Goal: Transaction & Acquisition: Obtain resource

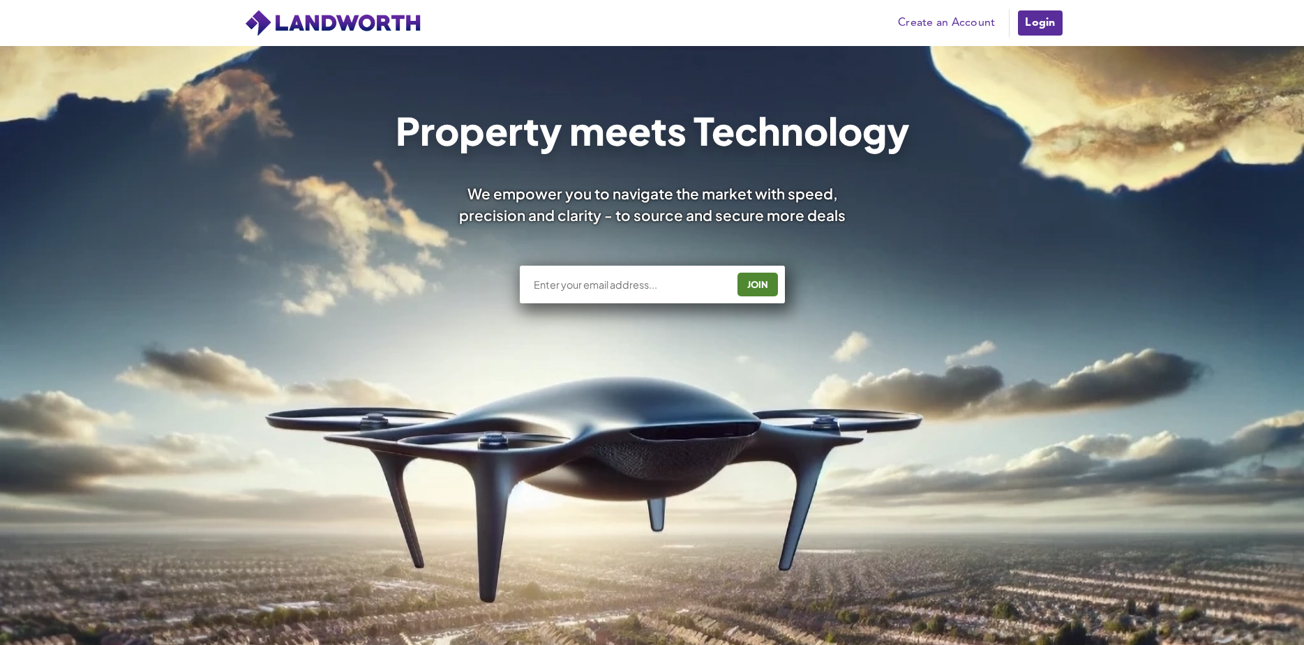
click at [1039, 22] on link "Login" at bounding box center [1040, 23] width 47 height 28
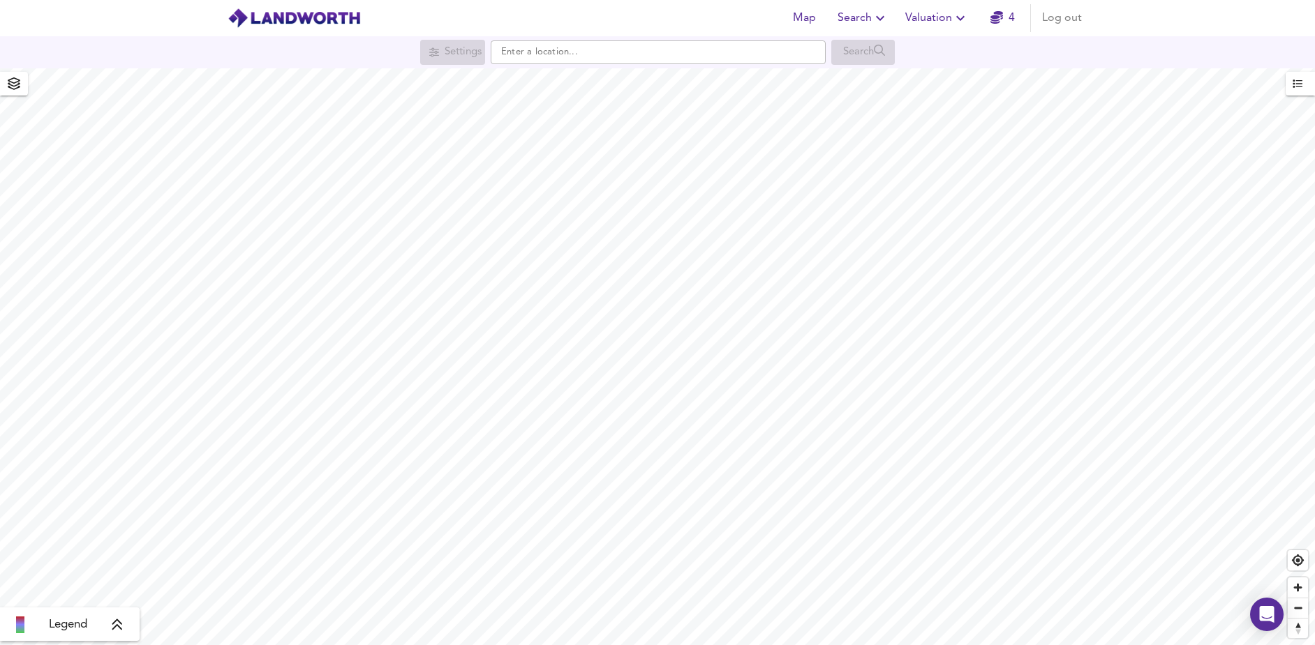
click at [932, 17] on span "Valuation" at bounding box center [936, 18] width 63 height 20
click at [932, 48] on li "New Valuation Report" at bounding box center [936, 50] width 167 height 25
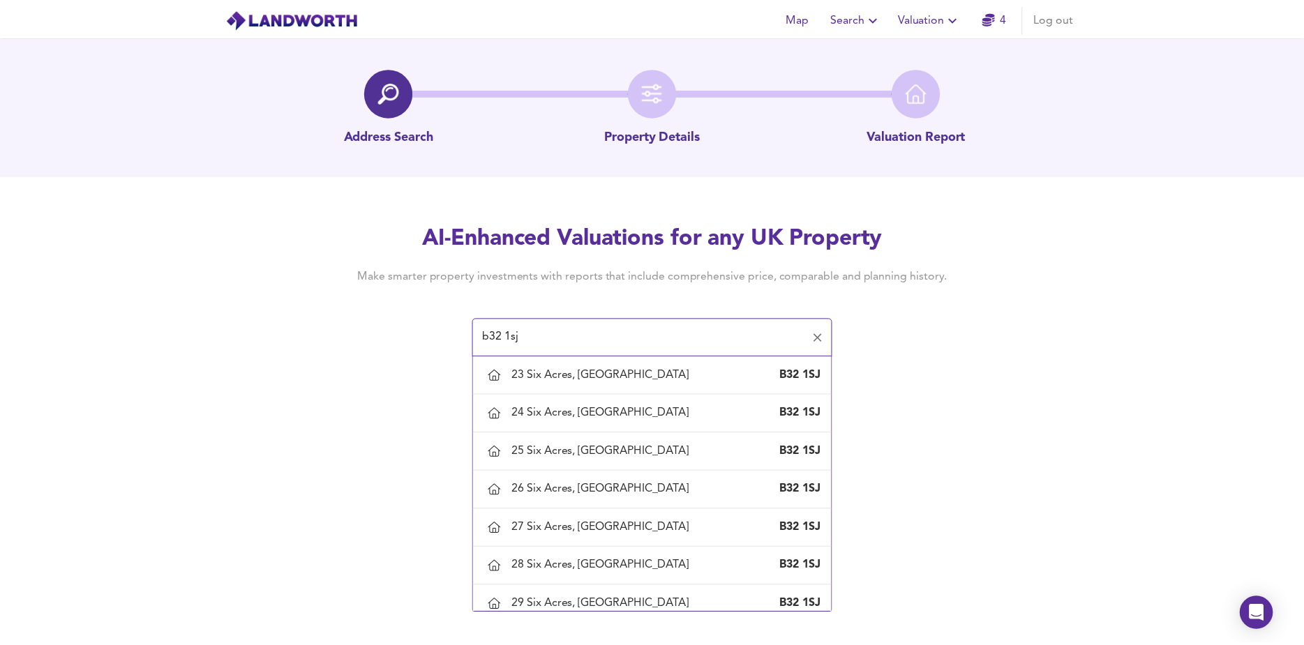
scroll to position [837, 0]
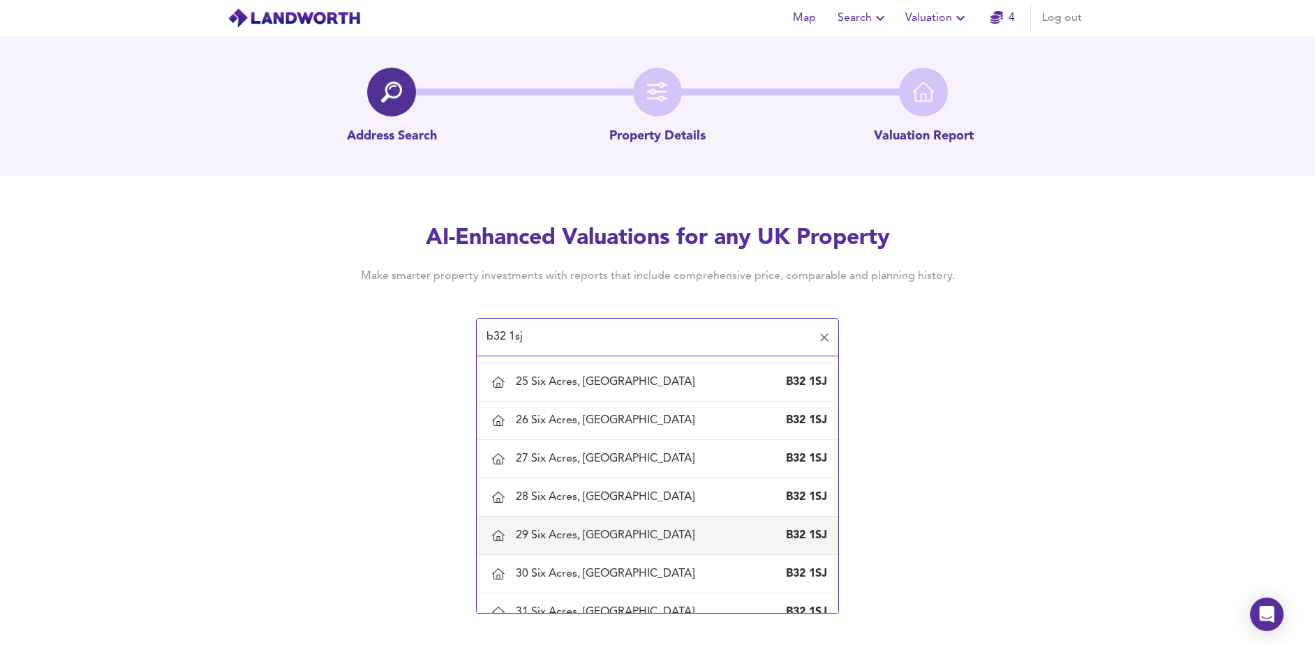
click at [597, 530] on div "29 Six Acres, [GEOGRAPHIC_DATA]" at bounding box center [608, 535] width 184 height 15
type input "29 Six Acres, [GEOGRAPHIC_DATA]"
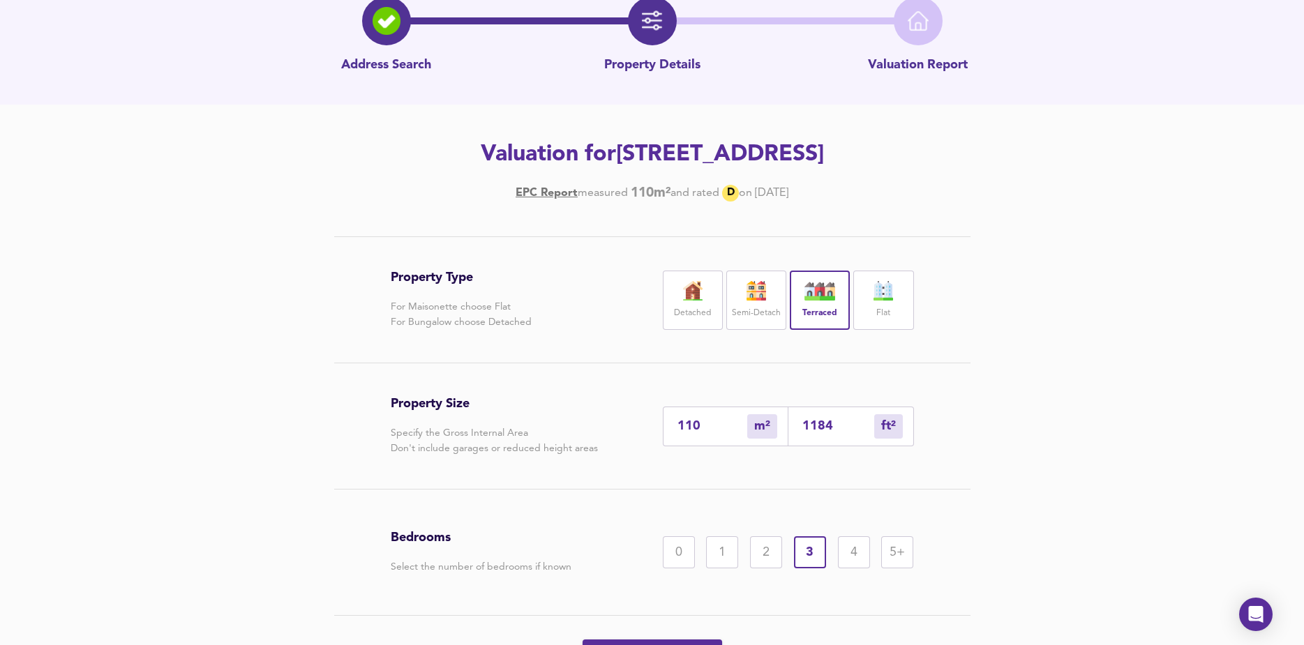
scroll to position [154, 0]
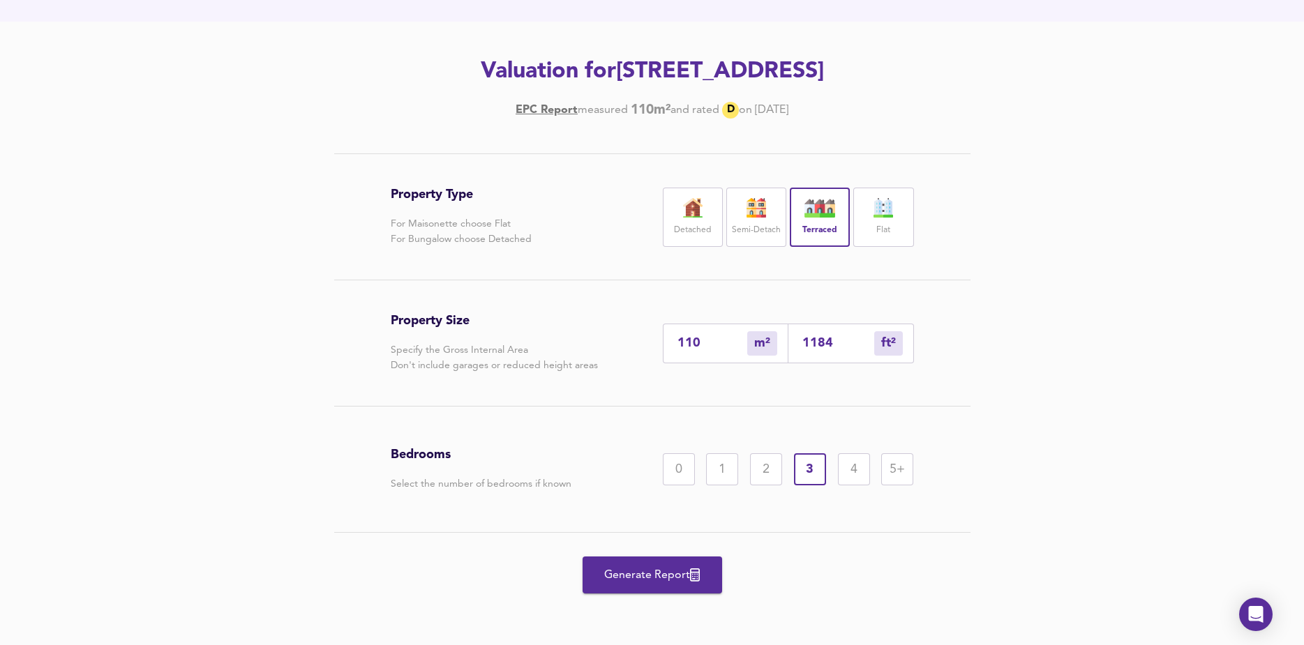
click at [668, 567] on span "Generate Report" at bounding box center [653, 576] width 112 height 20
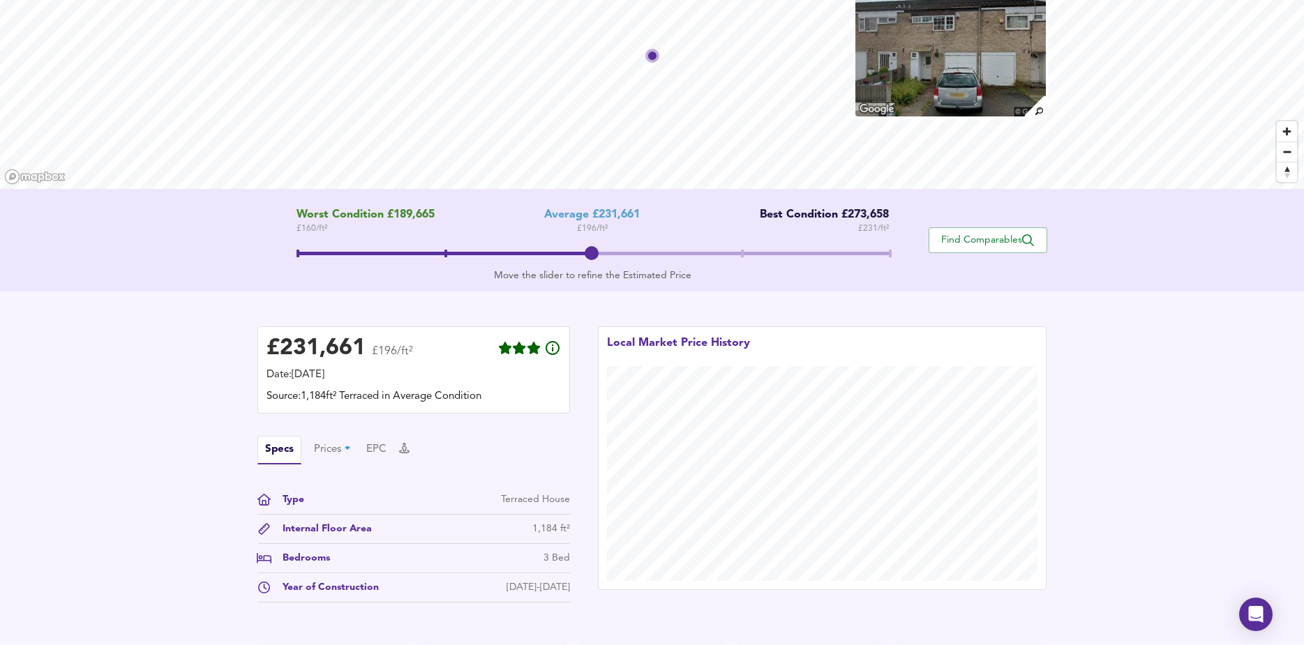
scroll to position [250, 0]
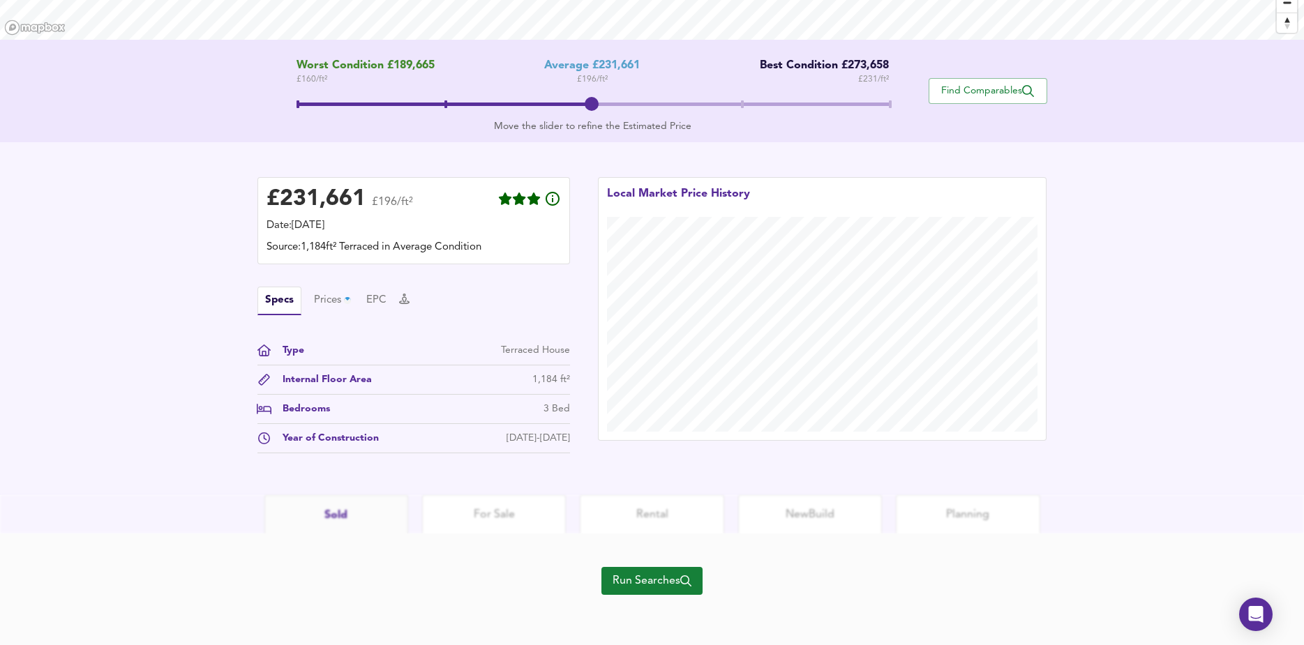
click at [660, 576] on span "Run Searches" at bounding box center [652, 581] width 79 height 20
